Goal: Register for event/course

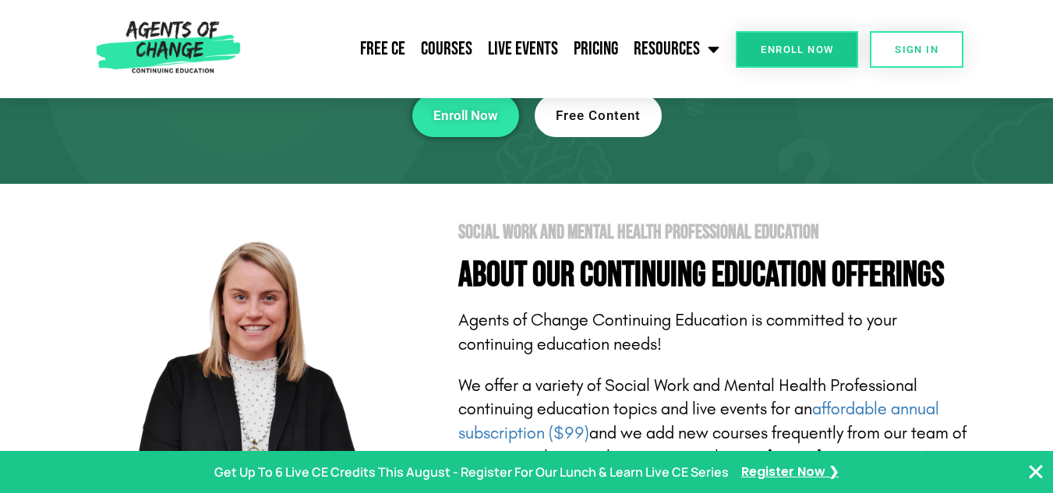
scroll to position [97, 0]
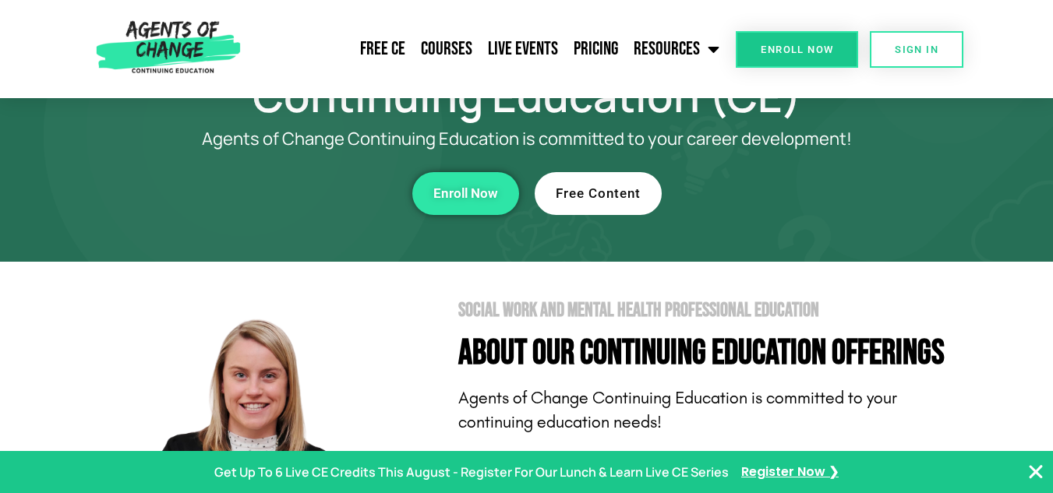
click at [592, 193] on span "Free Content" at bounding box center [598, 193] width 85 height 13
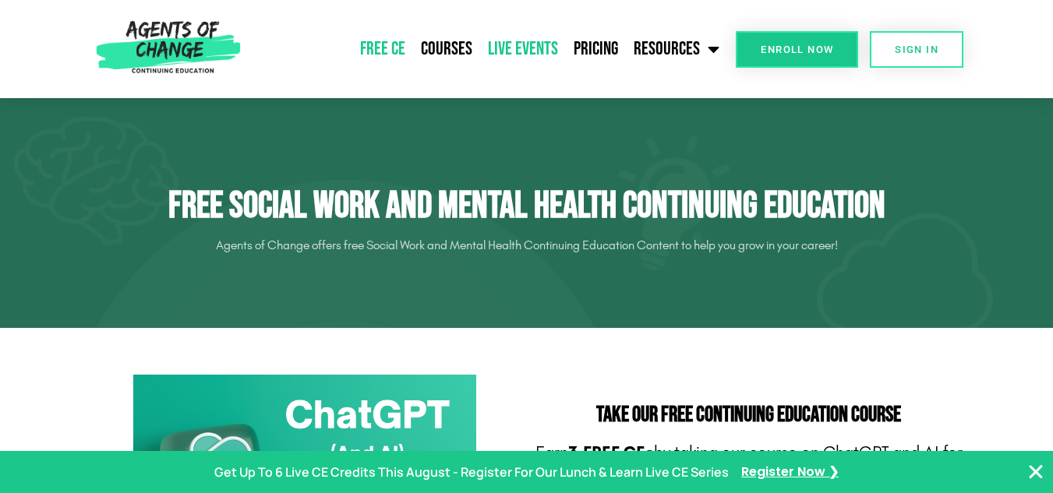
click at [526, 41] on link "Live Events" at bounding box center [523, 49] width 86 height 39
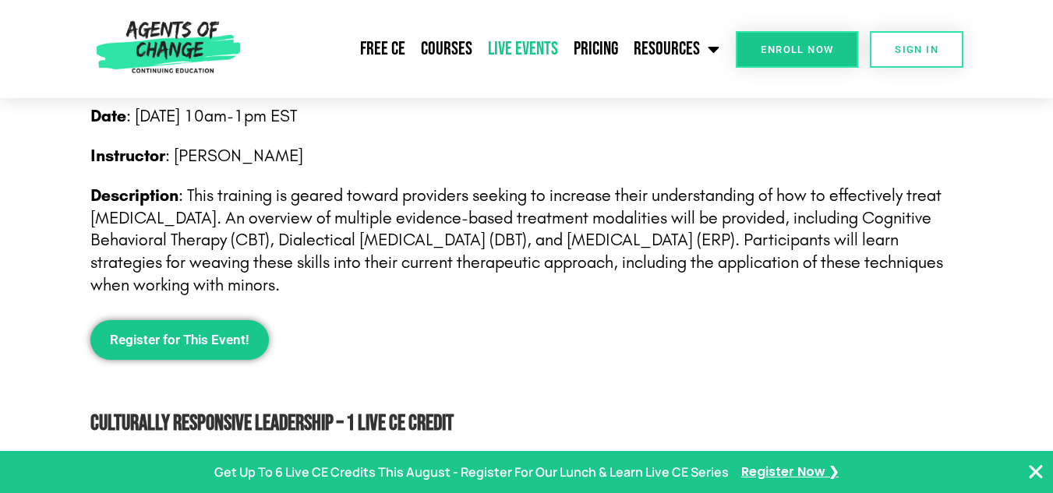
scroll to position [1751, 0]
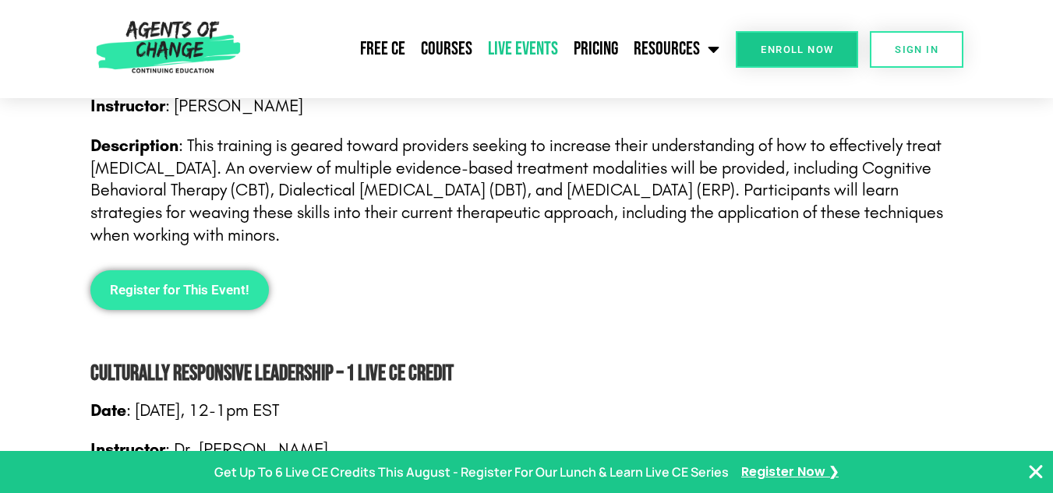
click at [147, 294] on span "Register for This Event!" at bounding box center [179, 290] width 139 height 13
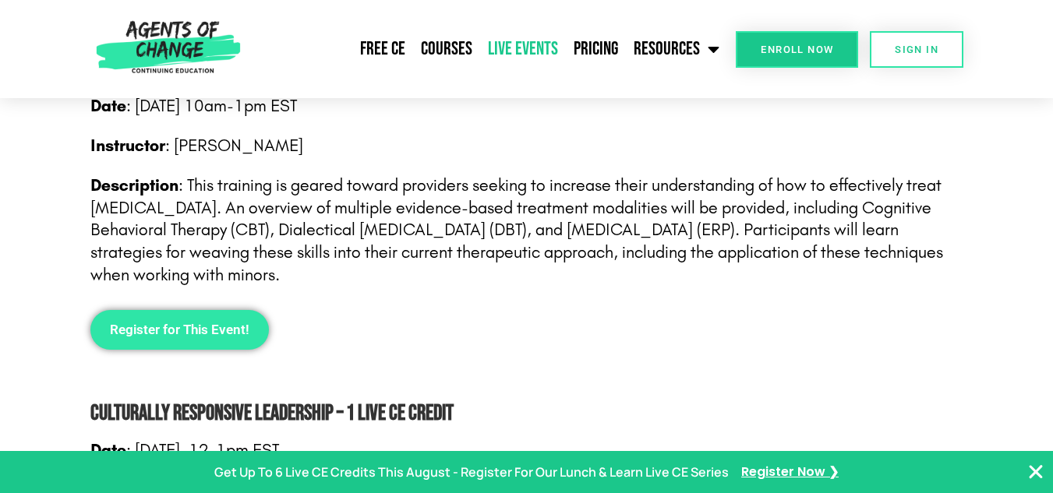
scroll to position [1741, 0]
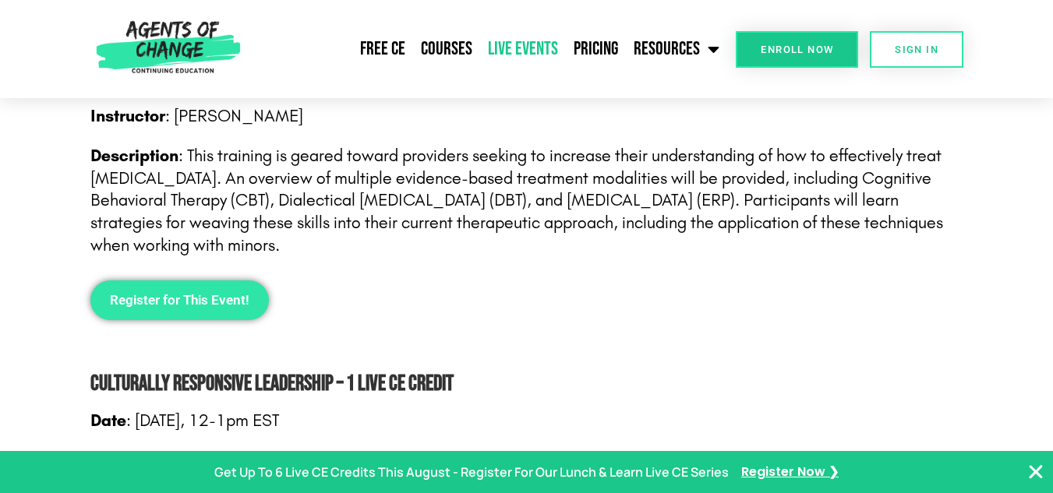
click at [118, 304] on span "Register for This Event!" at bounding box center [179, 300] width 139 height 13
click at [203, 310] on link "Register for This Event!" at bounding box center [179, 300] width 178 height 40
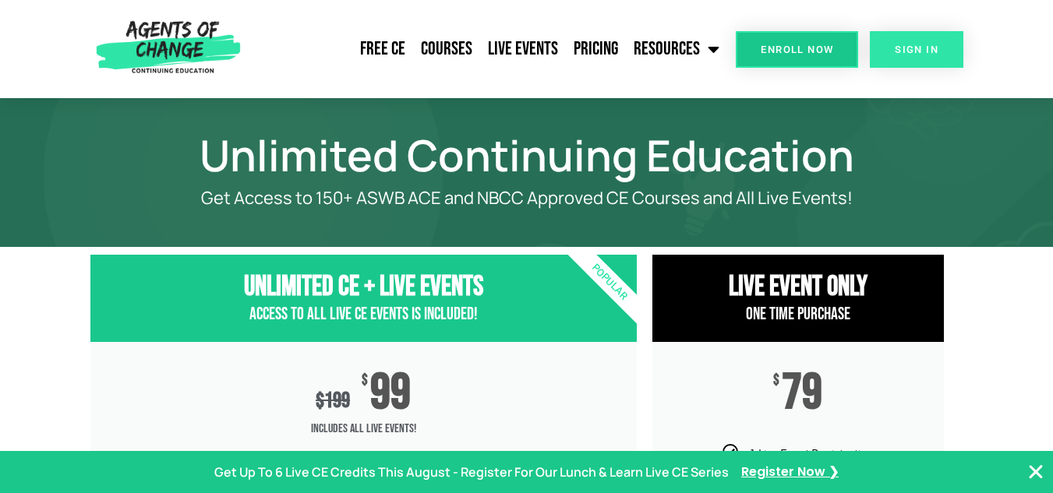
click at [909, 48] on span "SIGN IN" at bounding box center [916, 49] width 44 height 10
click at [900, 53] on span "SIGN IN" at bounding box center [916, 49] width 44 height 10
click at [923, 44] on link "SIGN IN" at bounding box center [916, 49] width 93 height 37
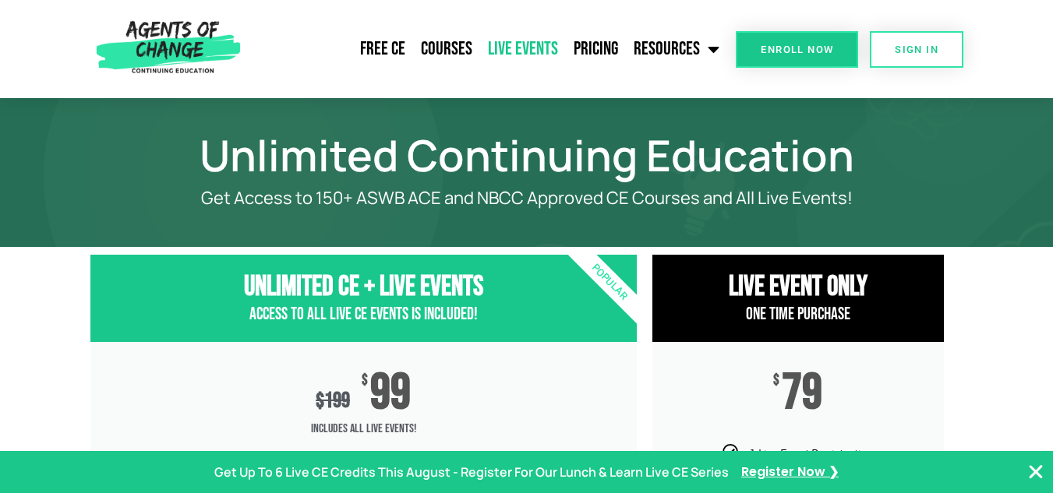
click at [529, 51] on link "Live Events" at bounding box center [523, 49] width 86 height 39
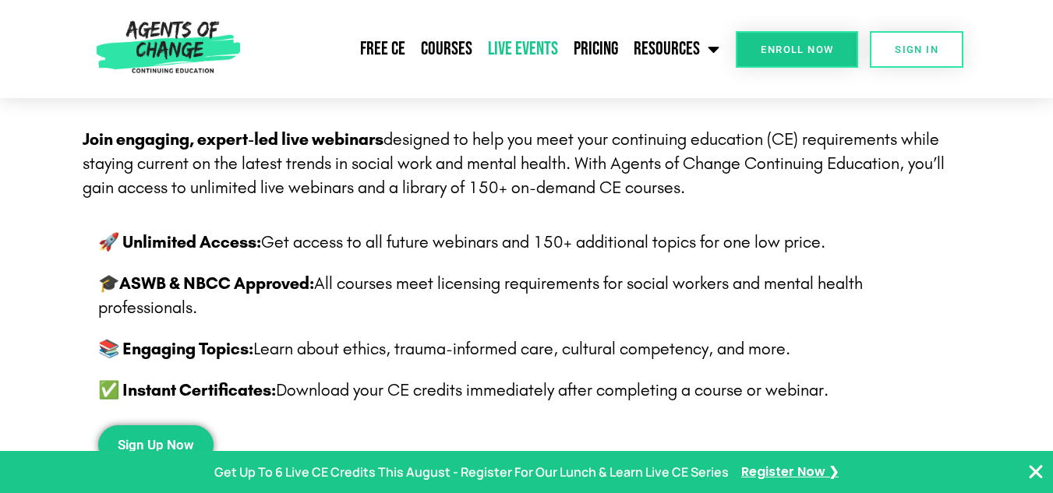
scroll to position [445, 0]
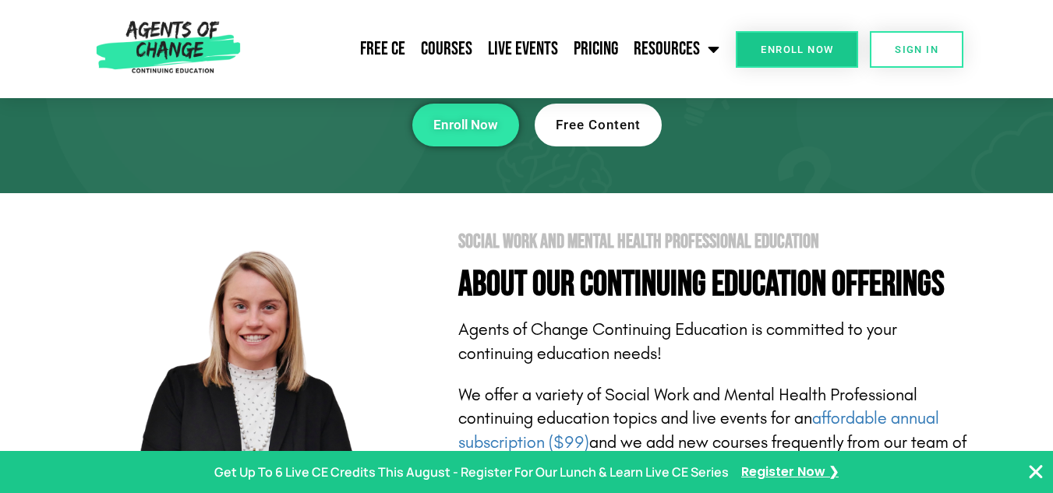
scroll to position [39, 0]
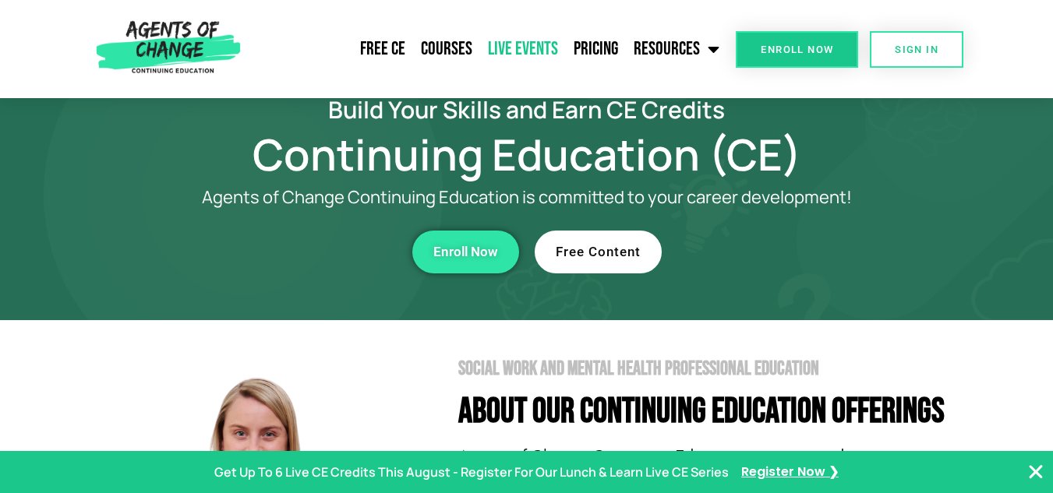
click at [520, 44] on link "Live Events" at bounding box center [523, 49] width 86 height 39
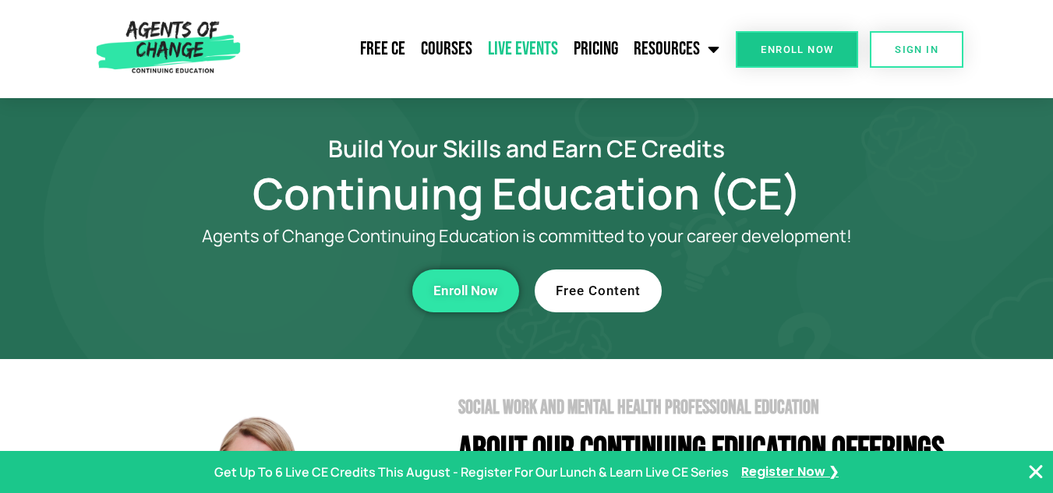
click at [509, 56] on link "Live Events" at bounding box center [523, 49] width 86 height 39
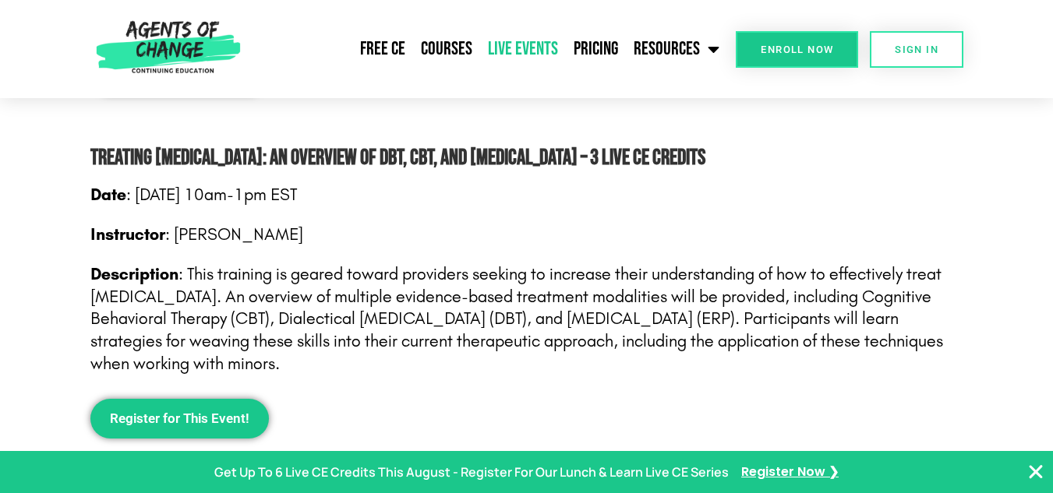
scroll to position [1681, 0]
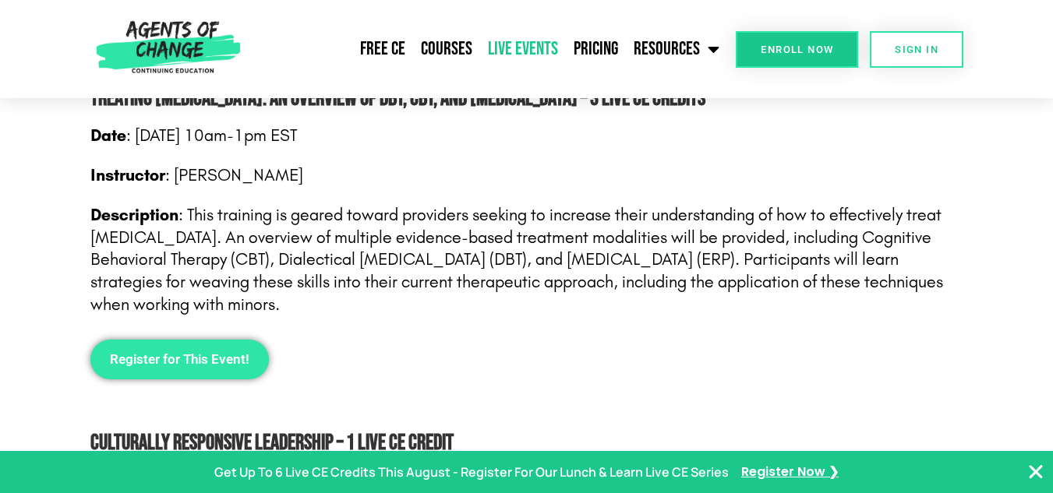
click at [170, 366] on span "Register for This Event!" at bounding box center [179, 359] width 139 height 13
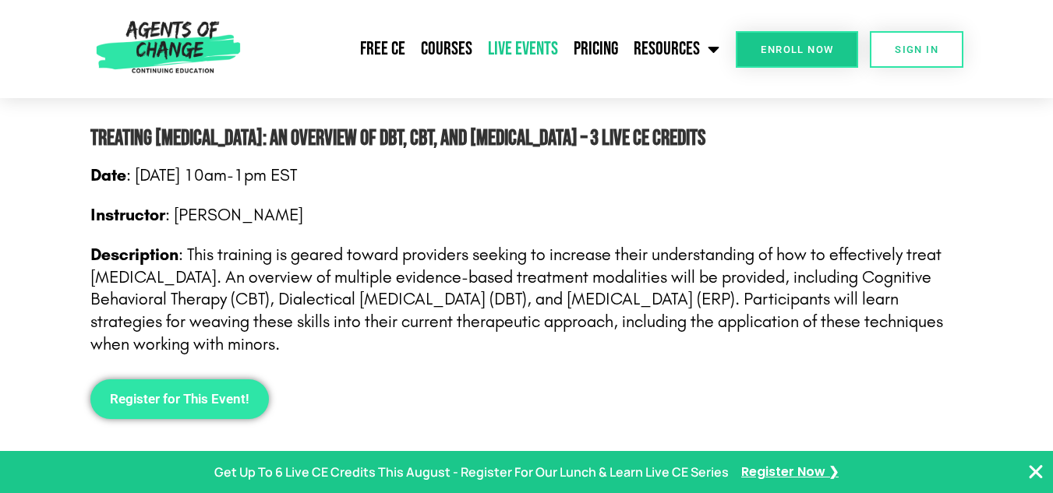
scroll to position [1711, 0]
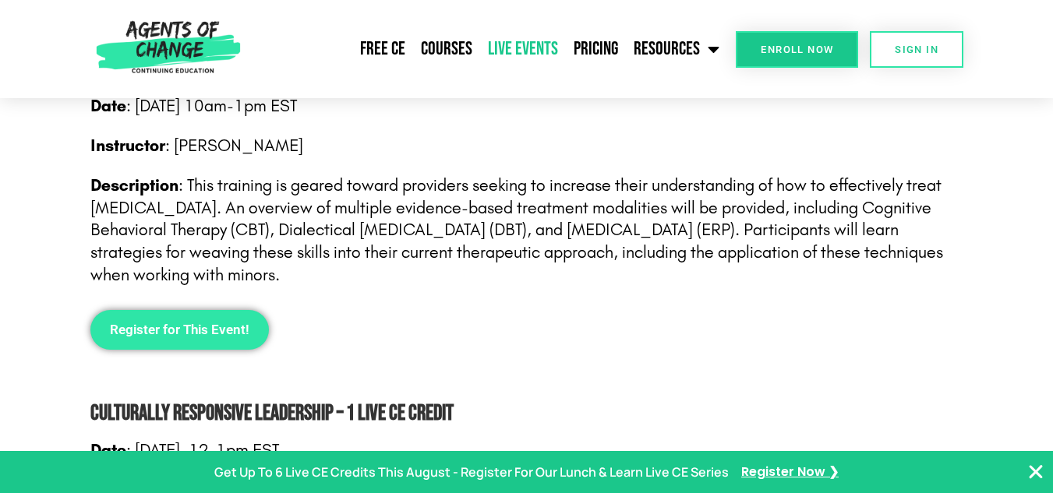
click at [199, 339] on link "Register for This Event!" at bounding box center [179, 330] width 178 height 40
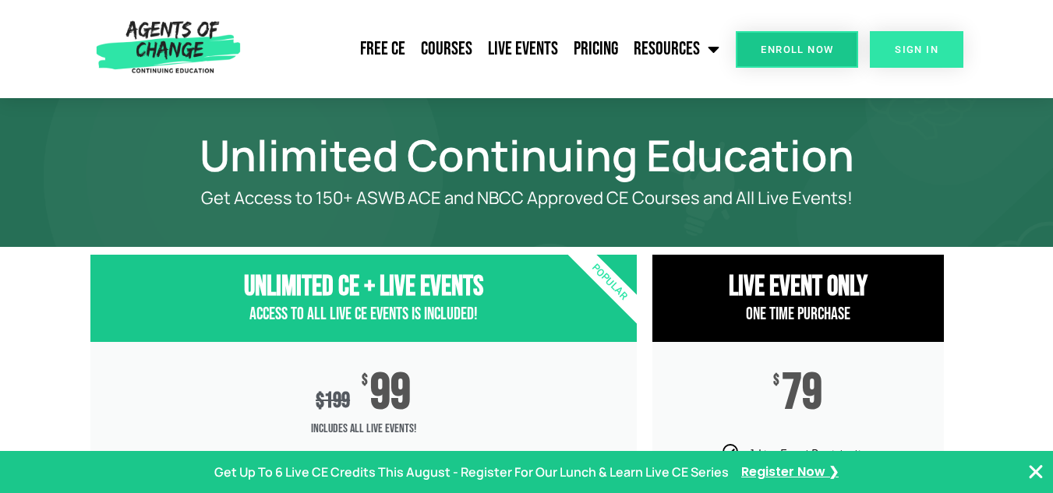
click at [901, 59] on link "SIGN IN" at bounding box center [916, 49] width 93 height 37
click at [901, 42] on link "SIGN IN" at bounding box center [916, 49] width 93 height 37
click at [917, 43] on link "SIGN IN" at bounding box center [916, 49] width 93 height 37
